Goal: Use online tool/utility: Utilize a website feature to perform a specific function

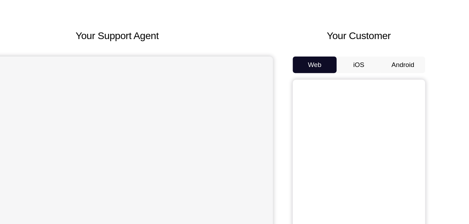
click at [408, 84] on button "Android" at bounding box center [411, 90] width 37 height 14
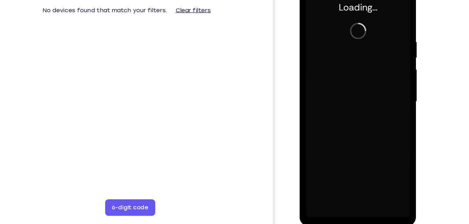
scroll to position [98, 0]
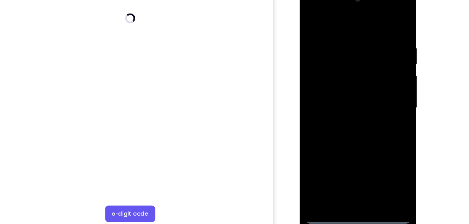
click at [349, 181] on div at bounding box center [349, 89] width 88 height 196
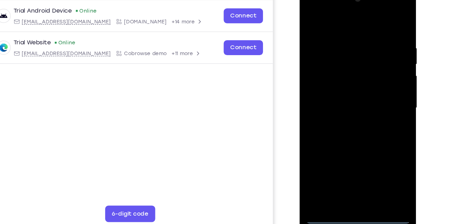
click at [381, 151] on div at bounding box center [349, 89] width 88 height 196
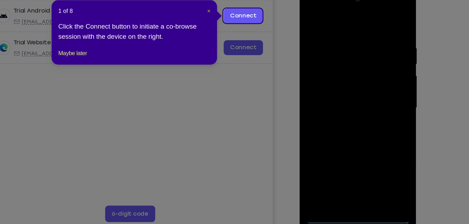
click at [246, 38] on span "×" at bounding box center [247, 39] width 3 height 6
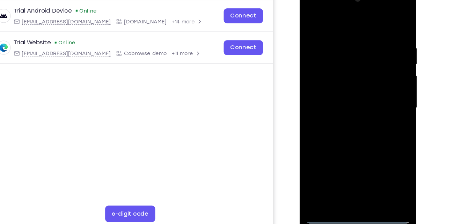
click at [382, 151] on div at bounding box center [349, 89] width 88 height 196
click at [329, 23] on div at bounding box center [349, 89] width 88 height 196
click at [375, 86] on div at bounding box center [349, 89] width 88 height 196
click at [343, 102] on div at bounding box center [349, 89] width 88 height 196
click at [337, 84] on div at bounding box center [349, 89] width 88 height 196
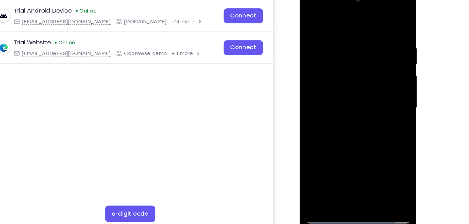
click at [337, 76] on div at bounding box center [349, 89] width 88 height 196
click at [338, 100] on div at bounding box center [349, 89] width 88 height 196
click at [310, 19] on div at bounding box center [349, 89] width 88 height 196
click at [334, 96] on div at bounding box center [349, 89] width 88 height 196
click at [334, 93] on div at bounding box center [349, 89] width 88 height 196
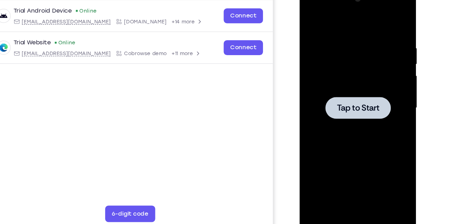
click at [366, 56] on div at bounding box center [349, 89] width 88 height 196
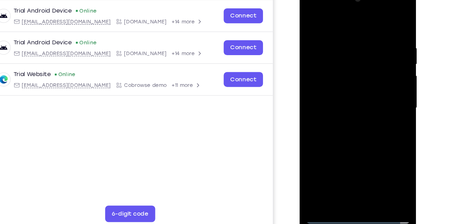
click at [349, 180] on div at bounding box center [349, 89] width 88 height 196
click at [379, 157] on div at bounding box center [349, 89] width 88 height 196
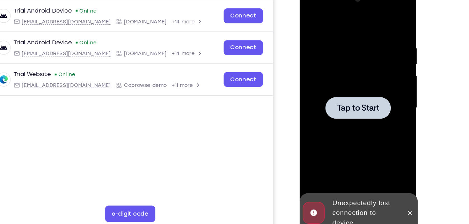
click at [370, 56] on div at bounding box center [349, 89] width 88 height 196
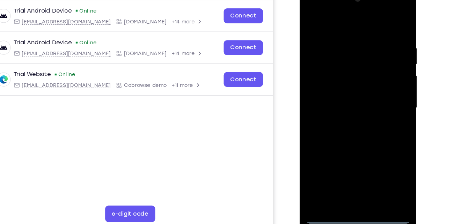
click at [349, 183] on div at bounding box center [349, 89] width 88 height 196
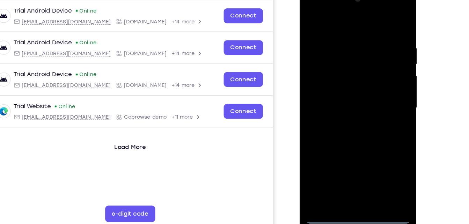
click at [384, 150] on div at bounding box center [349, 89] width 88 height 196
click at [345, 18] on div at bounding box center [349, 89] width 88 height 196
click at [377, 84] on div at bounding box center [349, 89] width 88 height 196
click at [340, 102] on div at bounding box center [349, 89] width 88 height 196
click at [333, 79] on div at bounding box center [349, 89] width 88 height 196
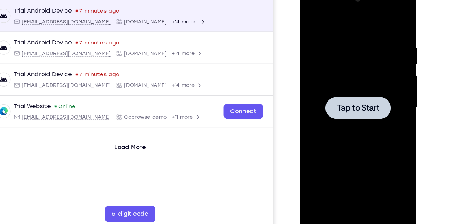
click at [347, 35] on div at bounding box center [349, 89] width 88 height 196
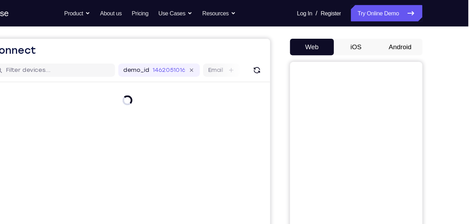
scroll to position [58, 0]
click at [411, 35] on button "Android" at bounding box center [411, 40] width 37 height 14
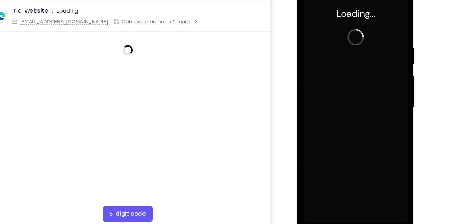
scroll to position [0, 0]
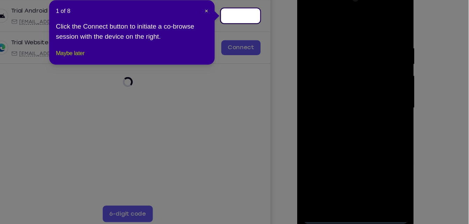
click at [145, 83] on button "Maybe later" at bounding box center [133, 78] width 24 height 8
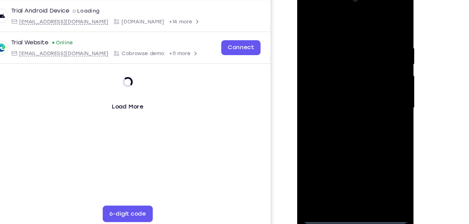
click at [345, 183] on div at bounding box center [347, 89] width 88 height 196
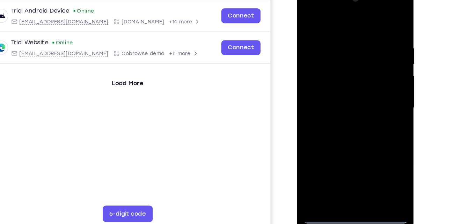
click at [377, 149] on div at bounding box center [347, 89] width 88 height 196
click at [345, 23] on div at bounding box center [347, 89] width 88 height 196
click at [342, 21] on div at bounding box center [347, 89] width 88 height 196
click at [326, 17] on div at bounding box center [347, 89] width 88 height 196
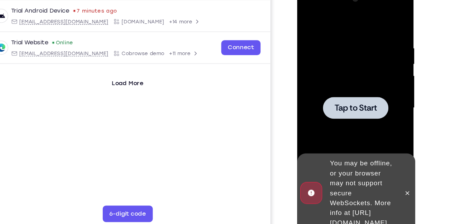
click at [359, 59] on div at bounding box center [347, 89] width 88 height 196
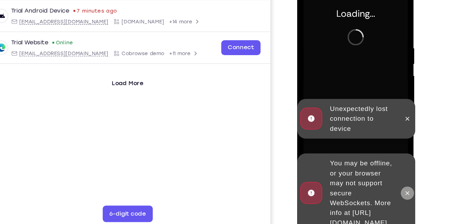
click at [393, 160] on button at bounding box center [390, 161] width 11 height 11
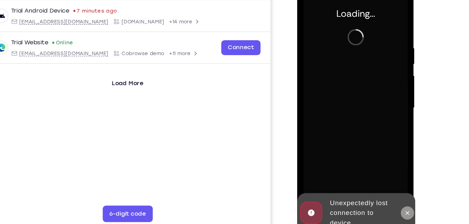
click at [389, 175] on icon at bounding box center [391, 178] width 6 height 6
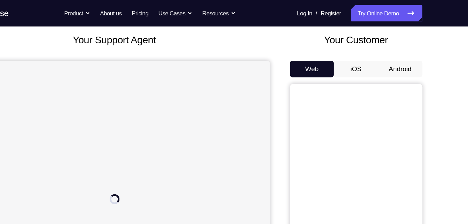
click at [416, 60] on button "Android" at bounding box center [411, 58] width 37 height 14
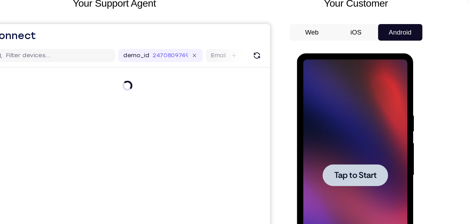
click at [336, 89] on div at bounding box center [346, 156] width 88 height 196
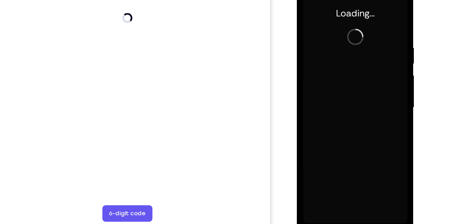
scroll to position [93, 0]
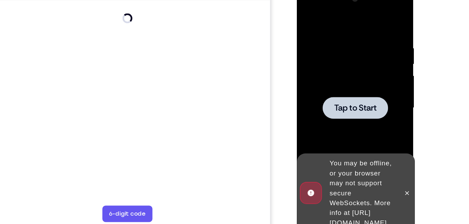
click at [338, 80] on div at bounding box center [346, 89] width 55 height 19
click at [357, 89] on span "Tap to Start" at bounding box center [347, 89] width 36 height 7
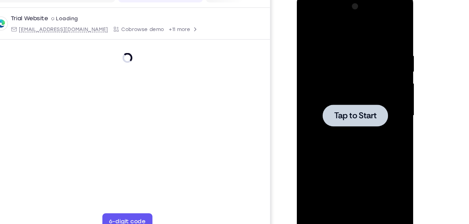
click at [341, 33] on div at bounding box center [346, 97] width 88 height 196
click at [351, 78] on div at bounding box center [346, 97] width 88 height 196
click at [345, 20] on div at bounding box center [346, 97] width 88 height 196
click at [332, 40] on div at bounding box center [346, 97] width 88 height 196
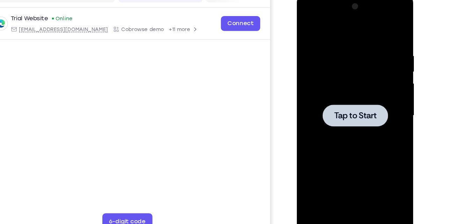
click at [344, 29] on div at bounding box center [346, 97] width 88 height 196
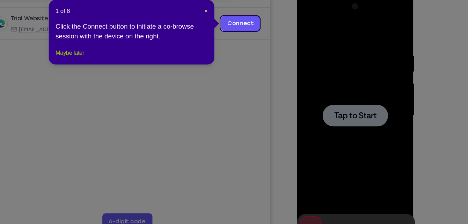
click at [145, 78] on button "Maybe later" at bounding box center [133, 73] width 24 height 8
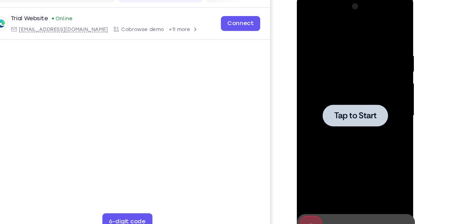
click at [328, 80] on div at bounding box center [346, 97] width 88 height 196
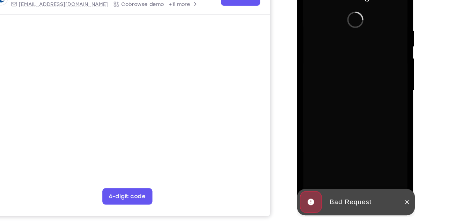
scroll to position [108, 0]
click at [391, 170] on button at bounding box center [390, 165] width 11 height 11
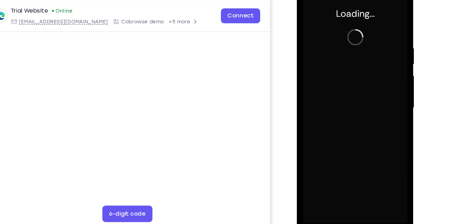
scroll to position [92, 0]
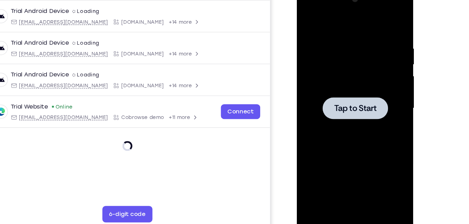
click at [345, 69] on div at bounding box center [346, 90] width 88 height 196
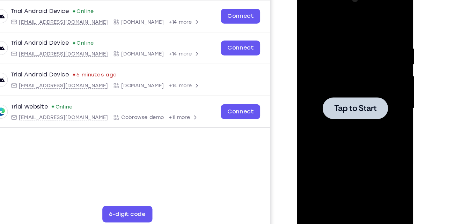
click at [346, 57] on div at bounding box center [346, 90] width 88 height 196
click at [337, 83] on div at bounding box center [346, 89] width 55 height 19
click at [340, 43] on div at bounding box center [346, 90] width 88 height 196
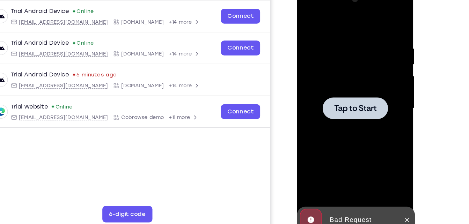
click at [343, 39] on div at bounding box center [346, 90] width 88 height 196
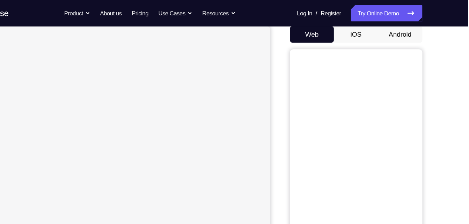
scroll to position [69, 0]
click at [410, 34] on button "Android" at bounding box center [411, 29] width 37 height 14
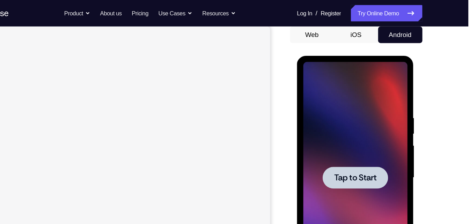
click at [354, 93] on div at bounding box center [346, 159] width 88 height 196
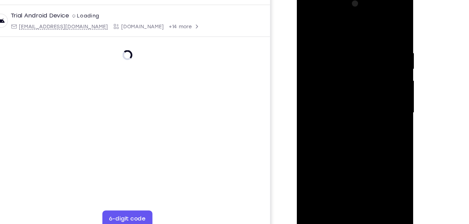
scroll to position [0, 0]
click at [347, 185] on div at bounding box center [346, 95] width 88 height 196
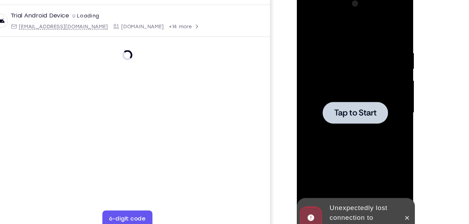
click at [346, 185] on div "Unexpectedly lost connection to device" at bounding box center [352, 183] width 61 height 31
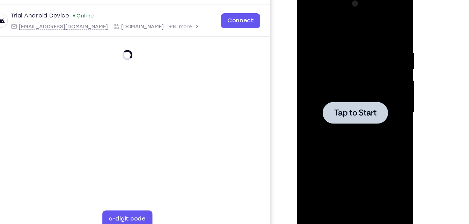
click at [334, 38] on div at bounding box center [346, 95] width 88 height 196
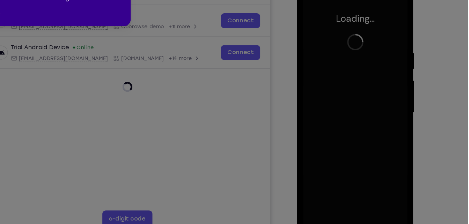
click at [74, 51] on button "Maybe later" at bounding box center [62, 47] width 24 height 8
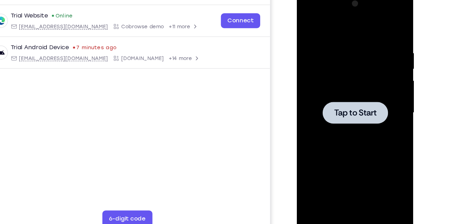
click at [357, 62] on div at bounding box center [346, 95] width 88 height 196
